Goal: Information Seeking & Learning: Learn about a topic

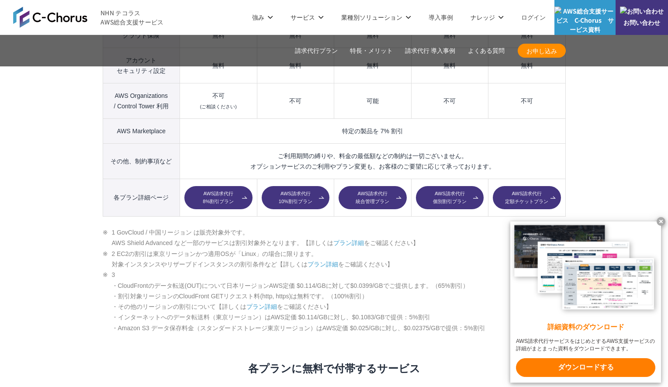
scroll to position [1306, 0]
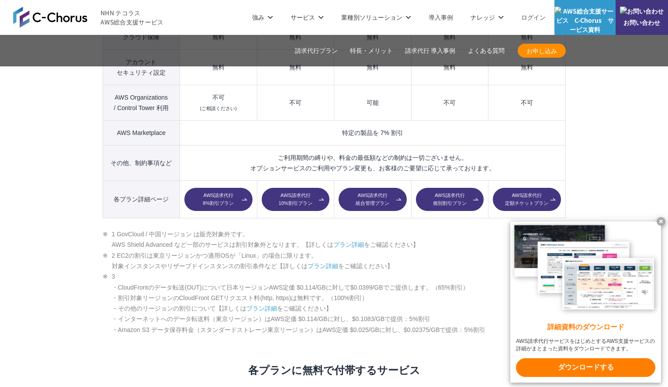
click at [167, 271] on li "3 ・CloudFrontのデータ転送(OUT)について日本リージョンAWS定価 $0.114/GBに対して$0.0399/GBでご提供します。（65%割引）…" at bounding box center [334, 303] width 463 height 64
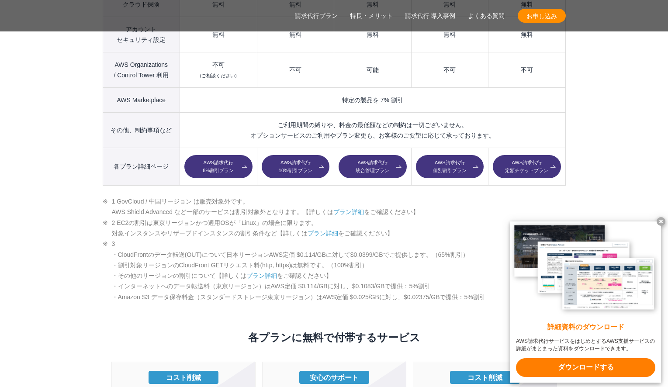
scroll to position [1340, 0]
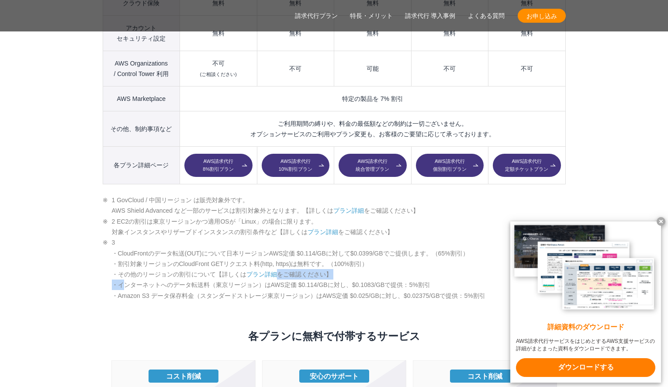
drag, startPoint x: 123, startPoint y: 262, endPoint x: 331, endPoint y: 253, distance: 207.8
click at [331, 253] on li "3 ・CloudFrontのデータ転送(OUT)について日本リージョンAWS定価 $0.114/GBに対して$0.0399/GBでご提供します。（65%割引）…" at bounding box center [334, 269] width 463 height 64
click at [660, 221] on x-t at bounding box center [661, 221] width 9 height 9
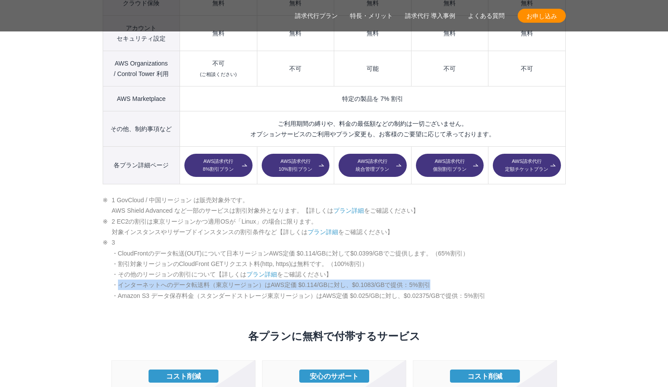
drag, startPoint x: 117, startPoint y: 267, endPoint x: 468, endPoint y: 271, distance: 351.4
click at [468, 271] on li "3 ・CloudFrontのデータ転送(OUT)について日本リージョンAWS定価 $0.114/GBに対して$0.0399/GBでご提供します。（65%割引）…" at bounding box center [334, 269] width 463 height 64
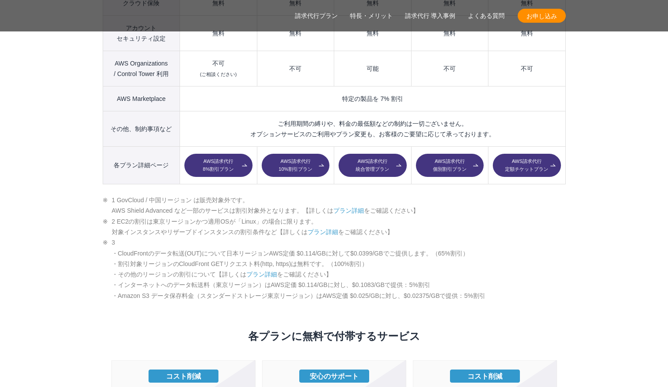
click at [194, 276] on li "3 ・CloudFrontのデータ転送(OUT)について日本リージョンAWS定価 $0.114/GBに対して$0.0399/GBでご提供します。（65%割引）…" at bounding box center [334, 269] width 463 height 64
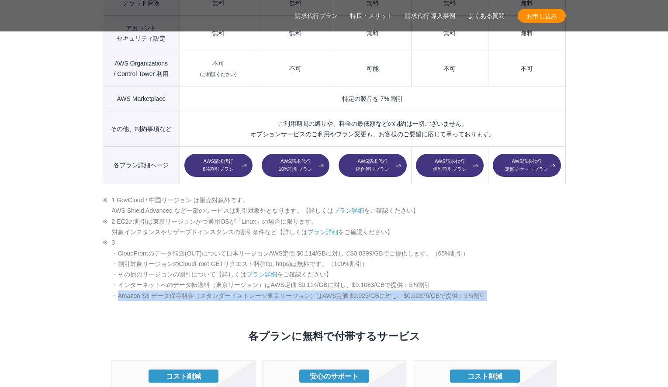
drag, startPoint x: 118, startPoint y: 277, endPoint x: 454, endPoint y: 283, distance: 336.5
click at [454, 283] on div "AWS請求代行サービスのプラン 多様なニーズに対応したオススメのプラン プラン名 AWS請求代行 8 %割引 プラン AWS請求代行 10 %割引 プラン A…" at bounding box center [334, 331] width 463 height 1444
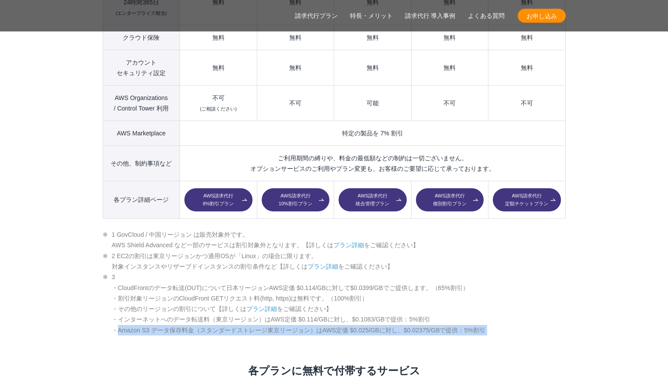
scroll to position [1306, 0]
click at [323, 263] on link "プラン詳細" at bounding box center [323, 266] width 31 height 7
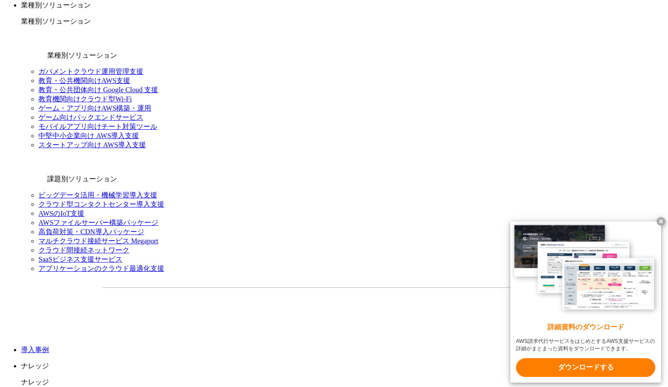
scroll to position [965, 0]
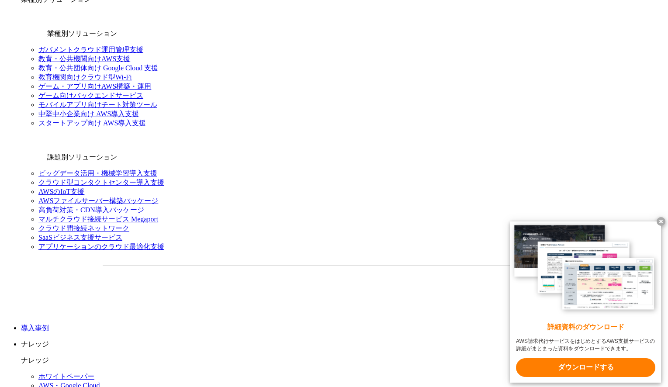
click at [663, 219] on x-t at bounding box center [661, 221] width 9 height 9
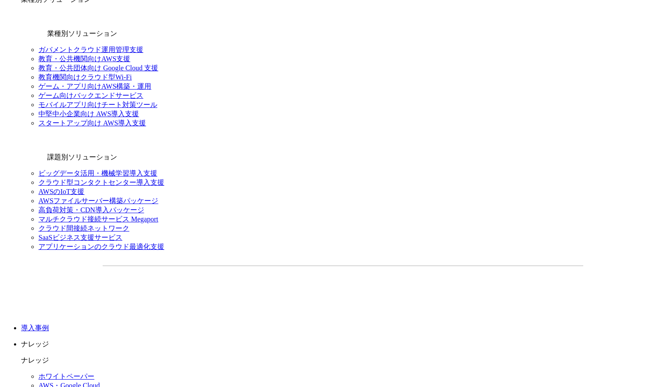
drag, startPoint x: 108, startPoint y: 214, endPoint x: 475, endPoint y: 209, distance: 366.7
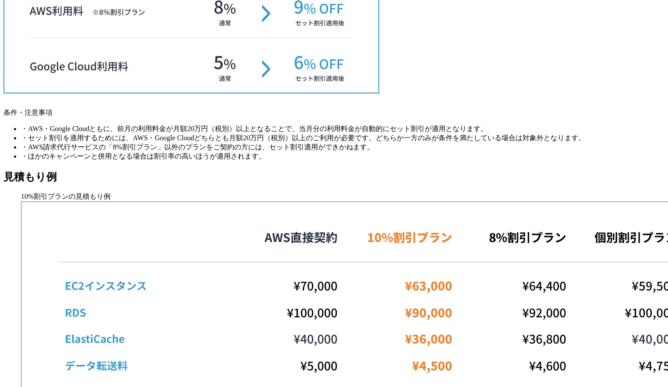
drag, startPoint x: 480, startPoint y: 211, endPoint x: 95, endPoint y: 217, distance: 385.0
copy li "S3 データ保存料、EC2からのデータ転送料に関してAWSが定めるボリュームディスカウントは適用されません。"
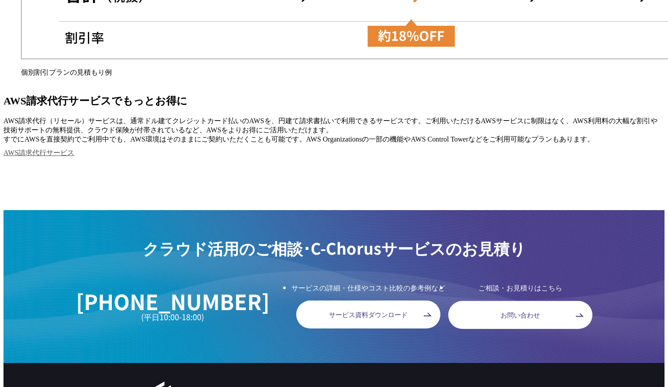
scroll to position [1501, 0]
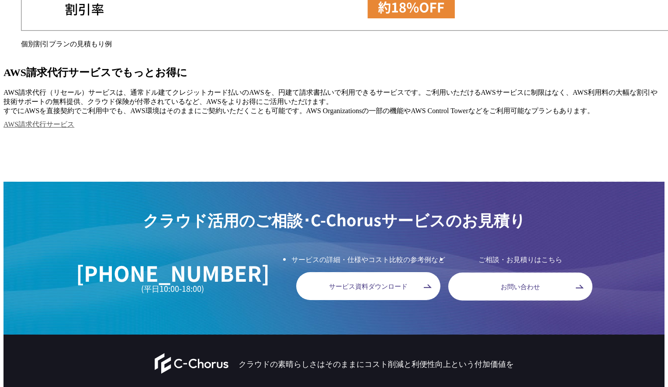
drag, startPoint x: 100, startPoint y: 166, endPoint x: 335, endPoint y: 208, distance: 239.1
drag, startPoint x: 347, startPoint y: 208, endPoint x: 64, endPoint y: 152, distance: 288.3
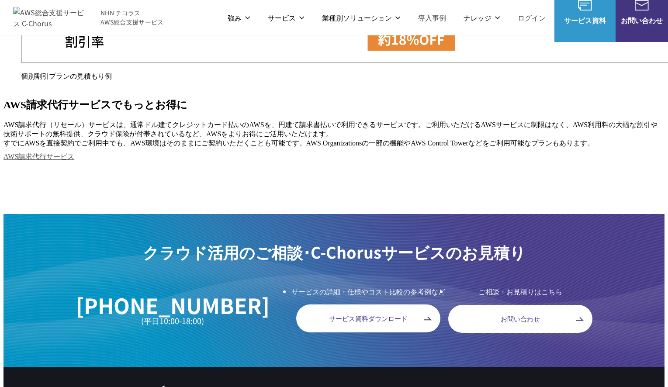
scroll to position [1467, 0]
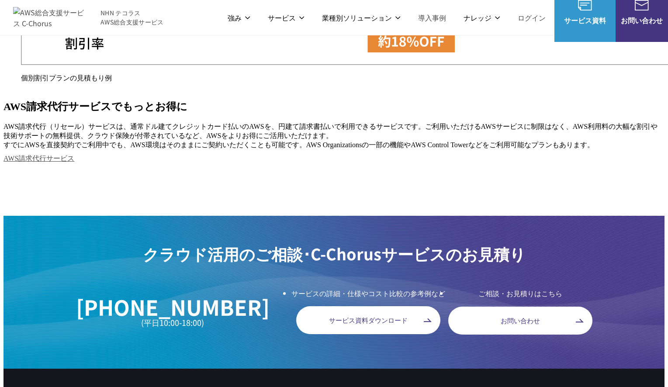
drag, startPoint x: 108, startPoint y: 225, endPoint x: 420, endPoint y: 225, distance: 311.6
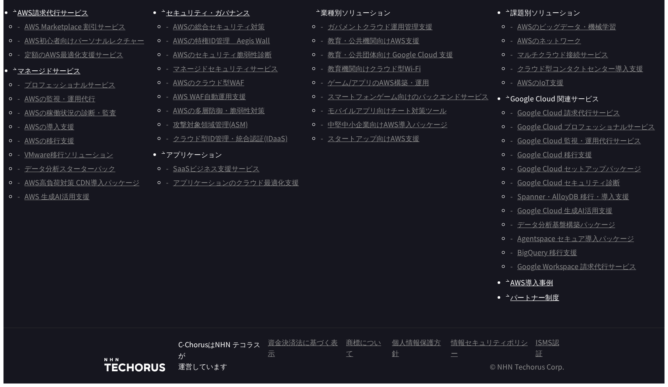
scroll to position [2294, 0]
drag, startPoint x: 103, startPoint y: 179, endPoint x: 440, endPoint y: 243, distance: 343.8
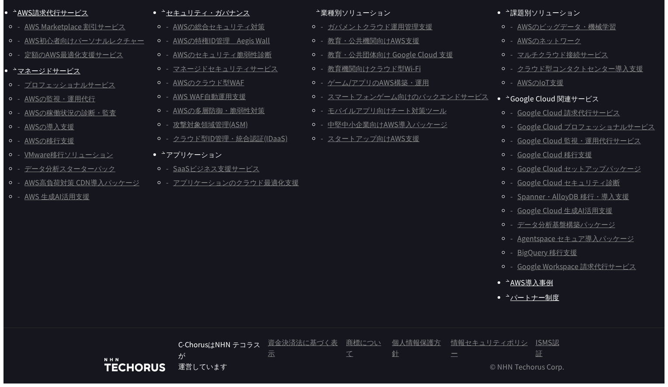
drag, startPoint x: 382, startPoint y: 227, endPoint x: -3, endPoint y: 163, distance: 390.2
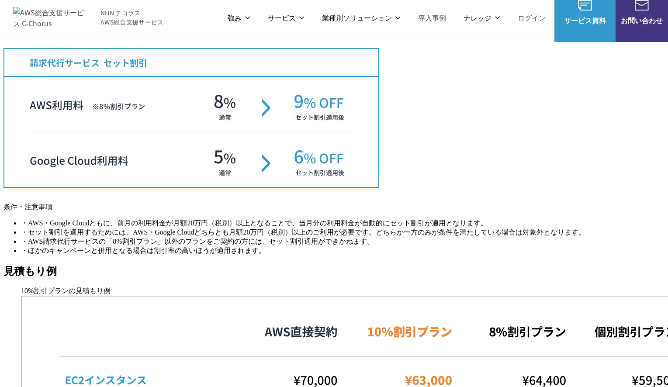
scroll to position [871, 0]
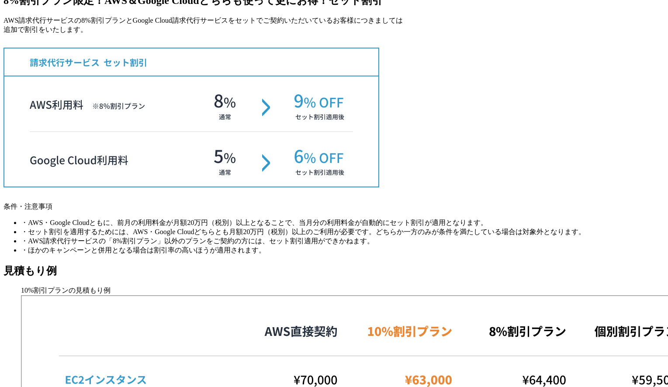
drag, startPoint x: 112, startPoint y: 306, endPoint x: 618, endPoint y: 306, distance: 506.5
copy li "S3 データ保存料、EC2からのデータ転送料に関してAWSが定めるボリュームディスカウントは適用されません。"
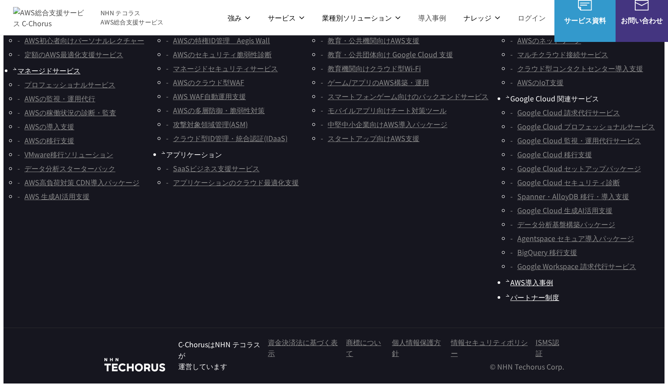
scroll to position [2198, 0]
